Goal: Communication & Community: Answer question/provide support

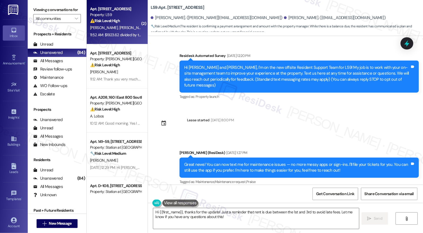
scroll to position [1025, 0]
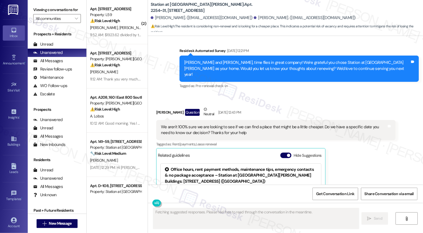
scroll to position [1050, 0]
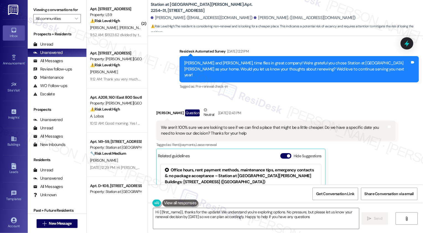
type textarea "Hi {{first_name}}, thanks for the update! We understand you're exploring option…"
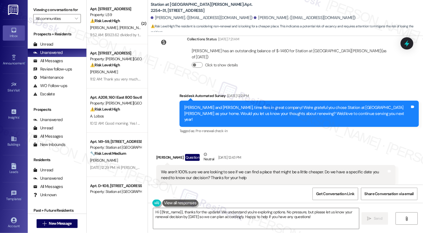
scroll to position [1009, 0]
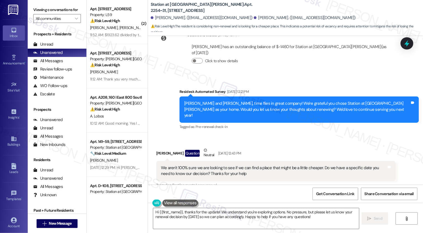
click at [173, 165] on div "We aren't 100% sure we are looking to see if we can find a place that might be …" at bounding box center [274, 171] width 226 height 12
click at [203, 165] on div "We aren't 100% sure we are looking to see if we can find a place that might be …" at bounding box center [274, 171] width 226 height 12
click at [236, 165] on div "We aren't 100% sure we are looking to see if we can find a place that might be …" at bounding box center [274, 171] width 226 height 12
click at [273, 165] on div "We aren't 100% sure we are looking to see if we can find a place that might be …" at bounding box center [274, 171] width 226 height 12
click at [310, 165] on div "We aren't 100% sure we are looking to see if we can find a place that might be …" at bounding box center [274, 171] width 226 height 12
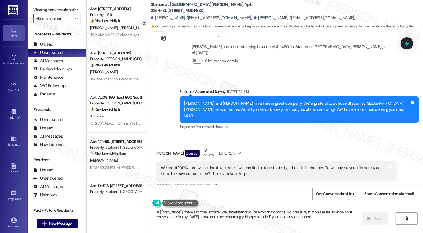
click at [330, 165] on div "We aren't 100% sure we are looking to see if we can find a place that might be …" at bounding box center [274, 171] width 226 height 12
click at [349, 165] on div "We aren't 100% sure we are looking to see if we can find a place that might be …" at bounding box center [274, 171] width 226 height 12
click at [204, 165] on div "We aren't 100% sure we are looking to see if we can find a place that might be …" at bounding box center [274, 171] width 226 height 12
click at [224, 213] on textarea "Hi {{first_name}}, thanks for the update! We understand you're exploring option…" at bounding box center [256, 218] width 206 height 21
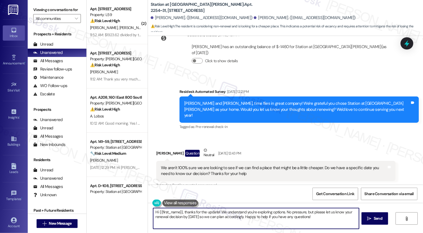
click at [275, 213] on textarea "Hi {{first_name}}, thanks for the update! We understand you're exploring option…" at bounding box center [256, 218] width 206 height 21
click at [298, 213] on textarea "Hi {{first_name}}, thanks for the update! We understand you're exploring option…" at bounding box center [256, 218] width 206 height 21
click at [314, 213] on textarea "Hi {{first_name}}, thanks for the update! We understand you're exploring option…" at bounding box center [256, 218] width 206 height 21
click at [317, 218] on textarea "Hi {{first_name}}, thanks for the update! We understand you're exploring option…" at bounding box center [255, 218] width 206 height 21
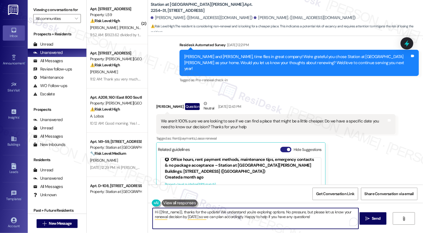
click at [281, 147] on button "Hide Suggestions" at bounding box center [285, 150] width 11 height 6
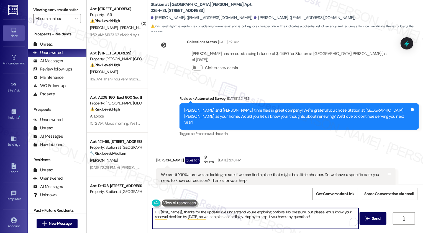
click at [228, 214] on textarea "Hi {{first_name}}, thanks for the update! We understand you're exploring option…" at bounding box center [255, 218] width 206 height 21
